Goal: Task Accomplishment & Management: Manage account settings

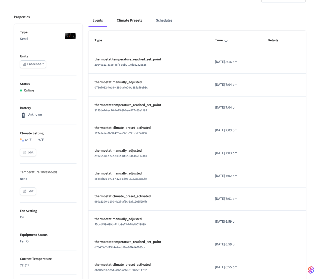
scroll to position [60, 0]
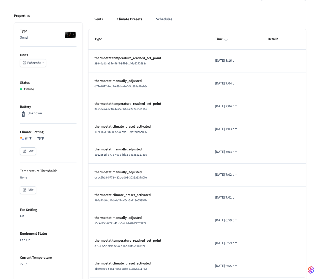
click at [136, 17] on button "Climate Presets" at bounding box center [129, 19] width 33 height 12
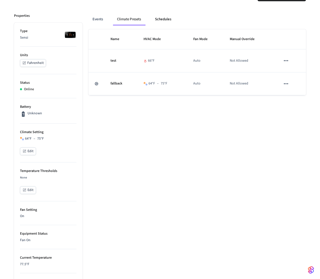
click at [164, 19] on button "Schedules" at bounding box center [163, 19] width 24 height 12
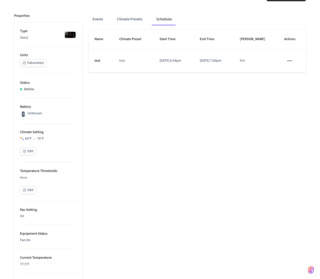
click at [293, 58] on icon "schedules table" at bounding box center [290, 60] width 7 height 7
click at [300, 90] on li "Delete" at bounding box center [300, 90] width 26 height 13
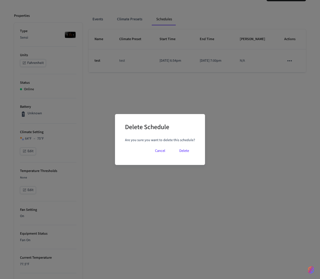
click at [186, 152] on button "Delete" at bounding box center [184, 151] width 22 height 12
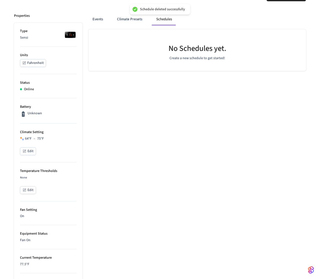
scroll to position [0, 0]
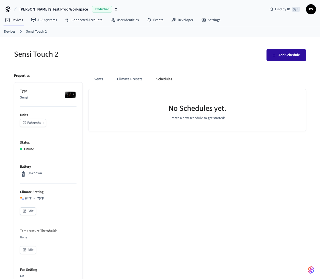
click at [288, 54] on span "Add Schedule" at bounding box center [290, 55] width 22 height 7
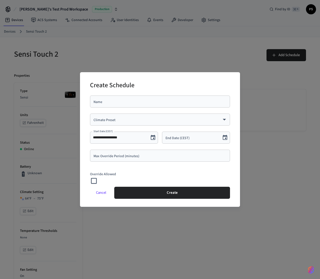
click at [145, 102] on input "Name" at bounding box center [160, 101] width 134 height 5
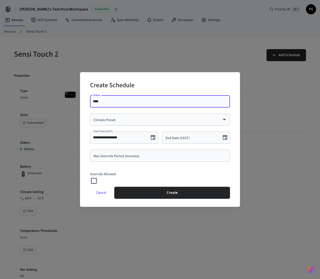
type input "****"
click at [104, 122] on div "​ Climate Preset" at bounding box center [160, 119] width 140 height 12
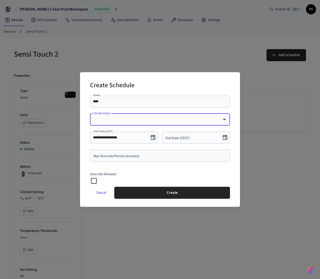
click at [107, 120] on body "**********" at bounding box center [160, 257] width 320 height 515
click at [110, 142] on li "test" at bounding box center [160, 136] width 132 height 14
type input "****"
click at [174, 140] on div "End Date (CEST) End Date (CEST)" at bounding box center [196, 137] width 68 height 12
type input "**********"
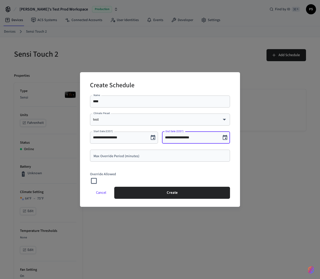
click at [227, 138] on button "Choose date" at bounding box center [225, 137] width 10 height 10
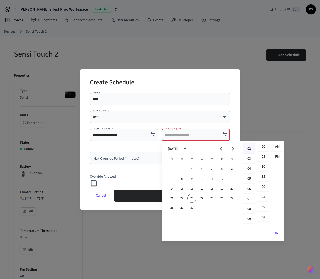
scroll to position [55, 0]
click at [249, 200] on li "11" at bounding box center [249, 201] width 12 height 9
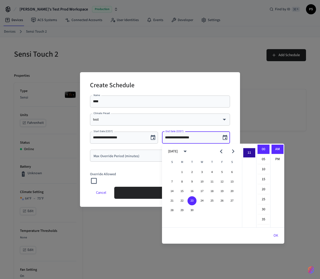
scroll to position [109, 0]
click at [267, 160] on li "05" at bounding box center [264, 159] width 12 height 10
type input "**********"
click at [278, 234] on button "OK" at bounding box center [276, 235] width 17 height 12
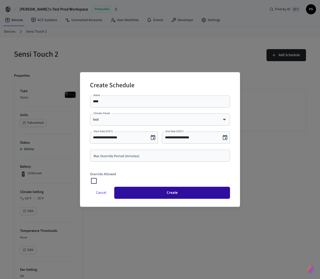
click at [205, 194] on button "Create" at bounding box center [172, 192] width 116 height 12
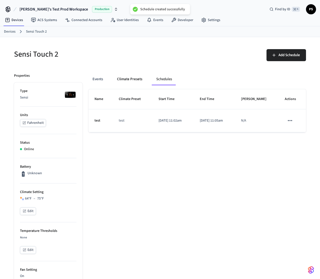
click at [117, 80] on button "Climate Presets" at bounding box center [129, 79] width 33 height 12
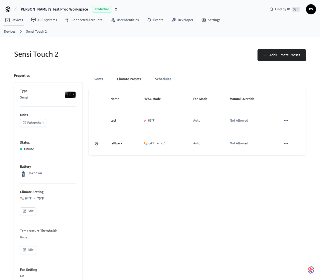
click at [164, 79] on button "Schedules" at bounding box center [163, 79] width 24 height 12
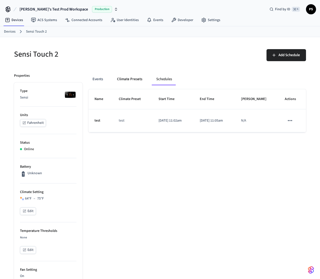
click at [128, 81] on button "Climate Presets" at bounding box center [129, 79] width 33 height 12
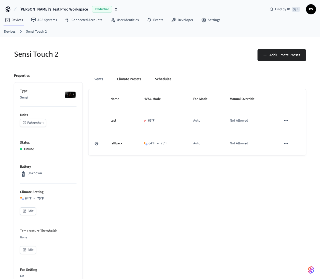
click at [158, 82] on button "Schedules" at bounding box center [163, 79] width 24 height 12
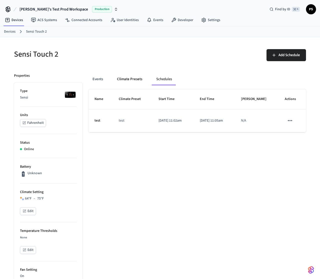
click at [124, 82] on button "Climate Presets" at bounding box center [129, 79] width 33 height 12
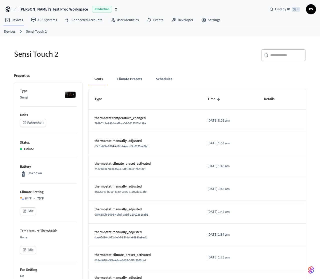
scroll to position [236, 0]
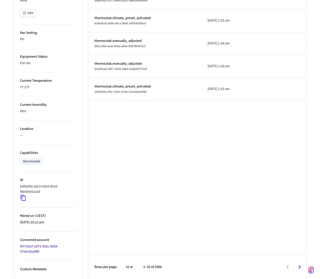
click at [25, 200] on icon at bounding box center [23, 197] width 5 height 6
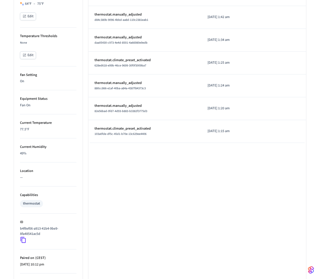
scroll to position [0, 0]
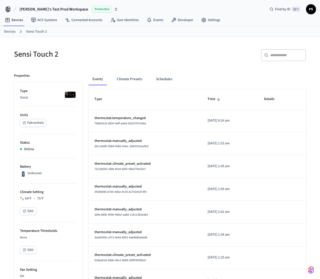
click at [77, 57] on h5 "Sensi Touch 2" at bounding box center [85, 54] width 143 height 10
click at [130, 78] on button "Climate Presets" at bounding box center [129, 79] width 33 height 12
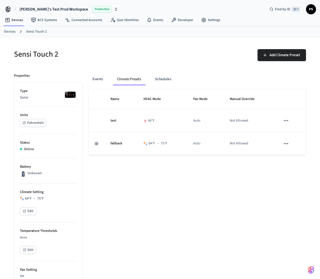
click at [92, 50] on h5 "Sensi Touch 2" at bounding box center [85, 54] width 143 height 10
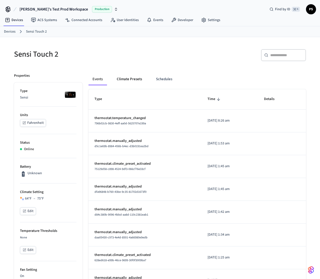
click at [129, 77] on button "Climate Presets" at bounding box center [129, 79] width 33 height 12
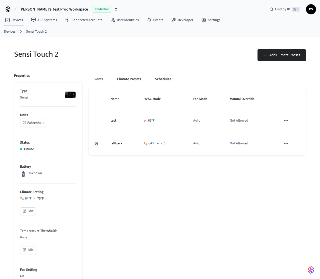
click at [163, 83] on button "Schedules" at bounding box center [163, 79] width 24 height 12
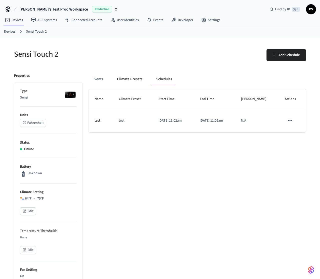
click at [131, 82] on button "Climate Presets" at bounding box center [129, 79] width 33 height 12
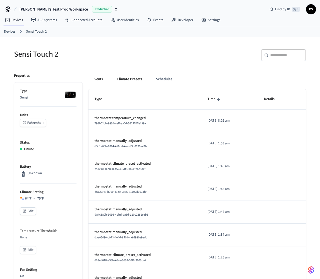
click at [138, 81] on button "Climate Presets" at bounding box center [129, 79] width 33 height 12
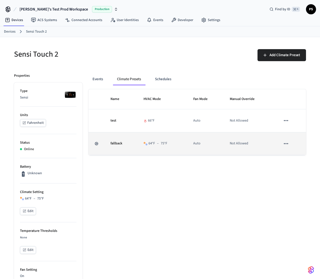
click at [288, 143] on icon "sticky table" at bounding box center [286, 143] width 4 height 1
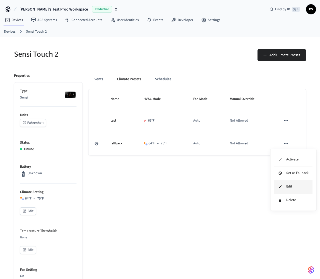
click at [295, 185] on li "Edit" at bounding box center [294, 187] width 38 height 14
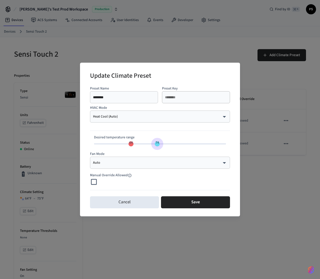
type input "**"
drag, startPoint x: 161, startPoint y: 147, endPoint x: 155, endPoint y: 147, distance: 6.3
click at [155, 146] on span "73" at bounding box center [154, 143] width 5 height 5
type input "**"
drag, startPoint x: 133, startPoint y: 148, endPoint x: 136, endPoint y: 148, distance: 3.0
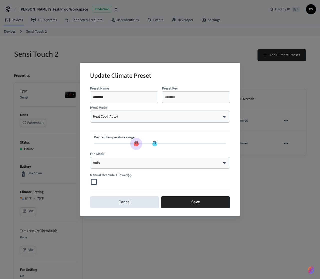
click at [136, 146] on span "66" at bounding box center [136, 143] width 5 height 5
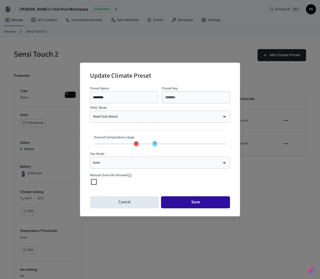
click at [198, 206] on button "Save" at bounding box center [195, 202] width 69 height 12
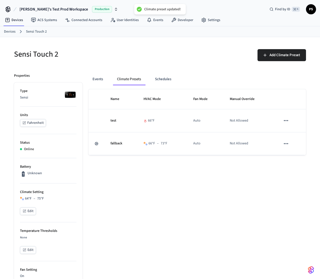
click at [118, 58] on h5 "Sensi Touch 2" at bounding box center [85, 54] width 143 height 10
click at [156, 79] on button "Schedules" at bounding box center [163, 79] width 24 height 12
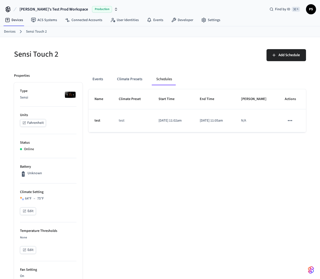
click at [288, 121] on button "schedules table" at bounding box center [290, 120] width 11 height 11
click at [297, 140] on li "Edit" at bounding box center [300, 137] width 26 height 14
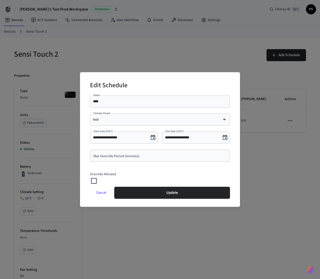
click at [105, 193] on button "Cancel" at bounding box center [101, 192] width 22 height 12
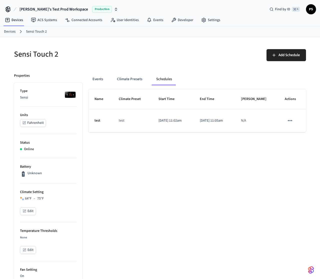
click at [291, 119] on icon "schedules table" at bounding box center [290, 120] width 7 height 7
click at [297, 151] on li "Delete" at bounding box center [300, 149] width 26 height 13
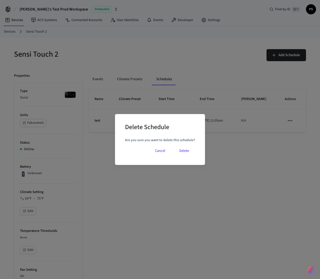
click at [186, 150] on button "Delete" at bounding box center [184, 151] width 22 height 12
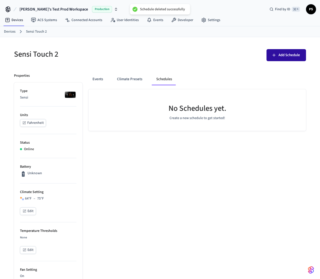
click at [281, 59] on button "Add Schedule" at bounding box center [287, 55] width 40 height 12
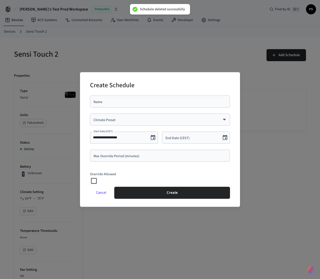
click at [124, 100] on input "Name" at bounding box center [160, 101] width 134 height 5
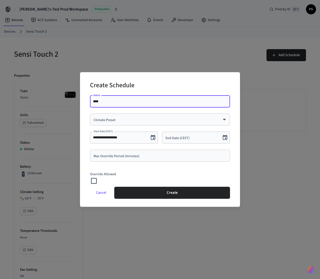
type input "****"
click at [119, 120] on body "**********" at bounding box center [160, 257] width 320 height 515
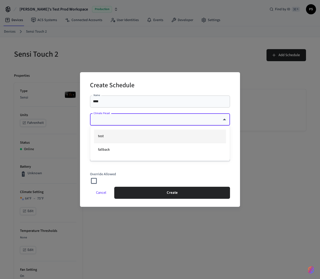
click at [121, 138] on li "test" at bounding box center [160, 136] width 132 height 14
type input "****"
click at [190, 138] on input "End Date (CEST)" at bounding box center [191, 137] width 53 height 5
type input "**********"
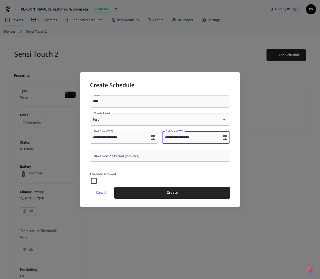
click at [225, 136] on icon "Choose date" at bounding box center [225, 137] width 6 height 6
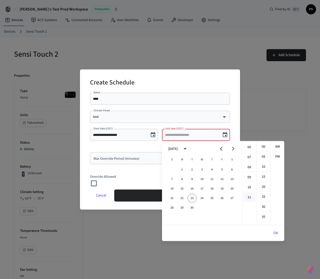
click at [249, 196] on li "11" at bounding box center [249, 196] width 12 height 9
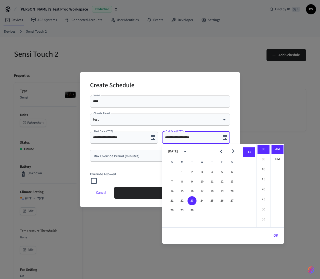
scroll to position [109, 0]
click at [265, 177] on li "15" at bounding box center [264, 179] width 12 height 10
type input "**********"
click at [277, 234] on button "OK" at bounding box center [276, 235] width 17 height 12
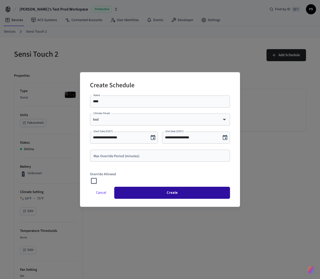
click at [172, 193] on button "Create" at bounding box center [172, 192] width 116 height 12
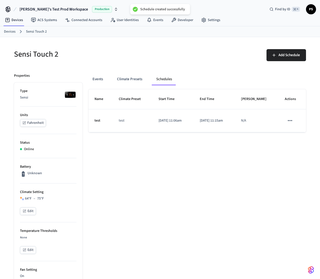
click at [126, 58] on h5 "Sensi Touch 2" at bounding box center [85, 54] width 143 height 10
click at [128, 80] on button "Climate Presets" at bounding box center [129, 79] width 33 height 12
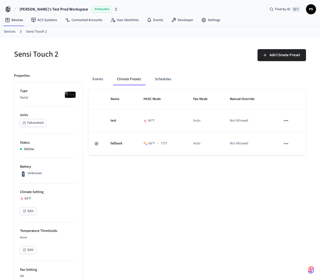
click at [28, 199] on div "64 °F" at bounding box center [48, 198] width 57 height 5
click at [127, 46] on div "Sensi Touch 2" at bounding box center [82, 54] width 149 height 22
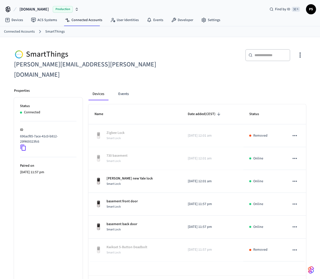
scroll to position [10, 0]
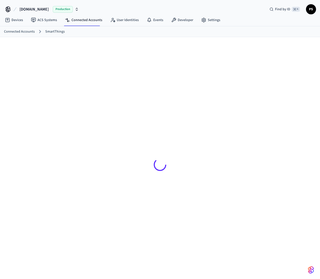
scroll to position [8, 0]
